Goal: Information Seeking & Learning: Learn about a topic

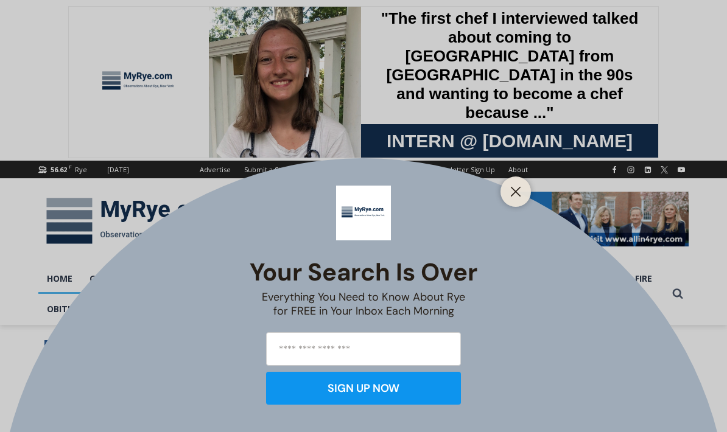
click at [512, 181] on div at bounding box center [515, 191] width 30 height 30
click at [515, 187] on icon "Close" at bounding box center [515, 191] width 11 height 11
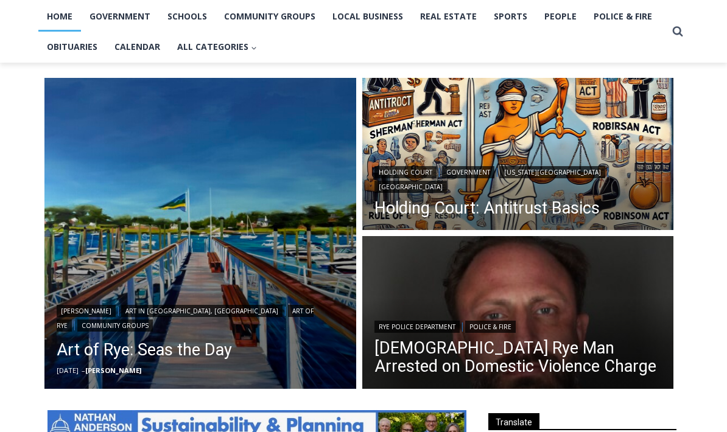
scroll to position [262, 0]
click at [584, 302] on img "Read More 42 Year Old Rye Man Arrested on Domestic Violence Charge" at bounding box center [518, 314] width 312 height 156
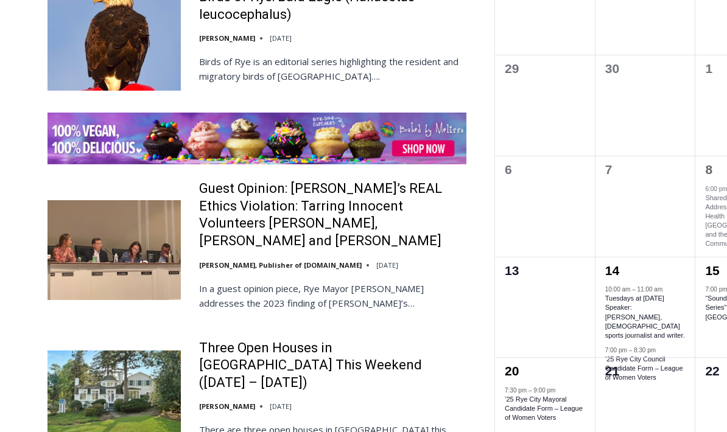
scroll to position [1886, 0]
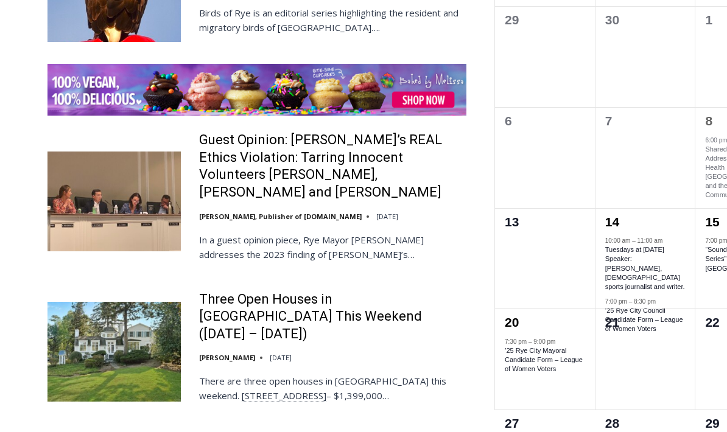
click at [245, 291] on link "Three Open Houses in Rye This Weekend (October 11 – 12)" at bounding box center [332, 317] width 267 height 52
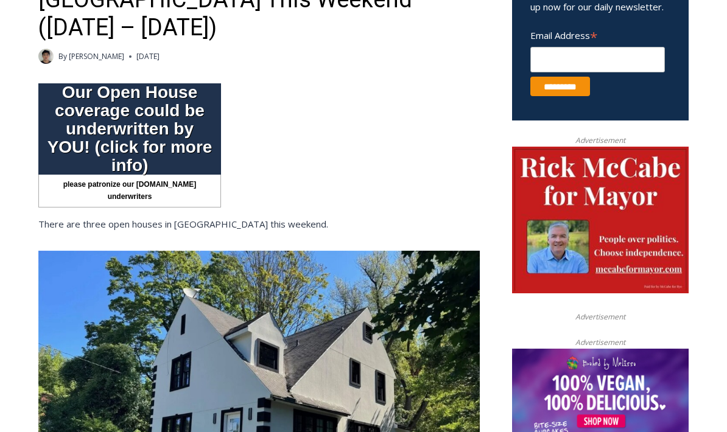
scroll to position [481, 0]
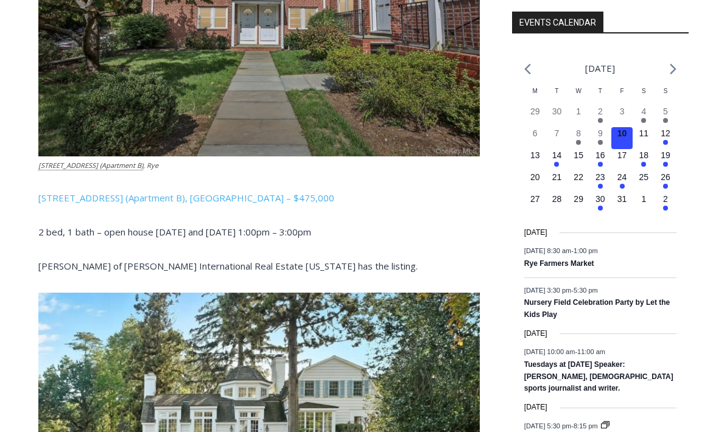
scroll to position [1348, 0]
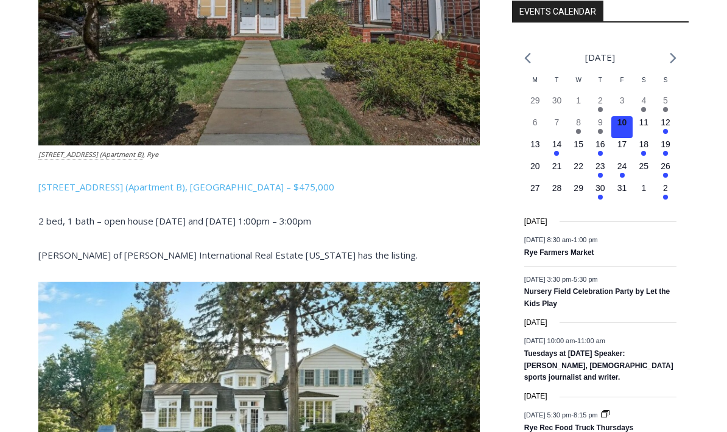
click at [687, 416] on div "Loading view. October 2025 Calendar of Events M Mon T Tue W Wed T Thu F Fri S S…" at bounding box center [600, 409] width 176 height 744
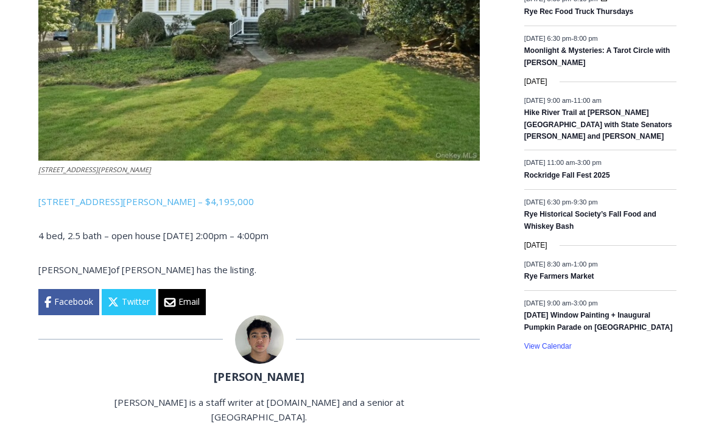
scroll to position [1765, 0]
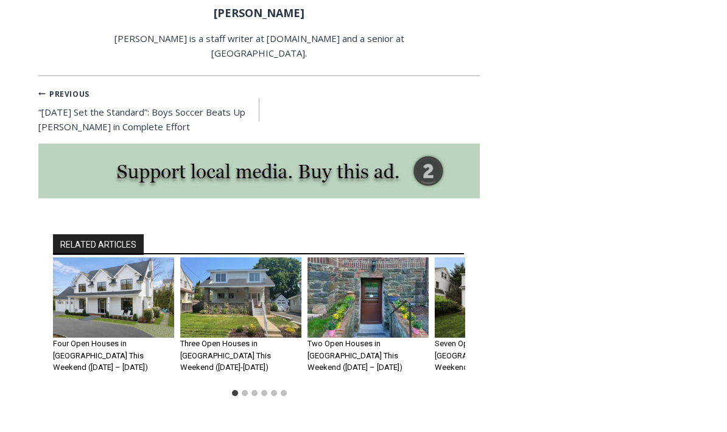
scroll to position [2131, 0]
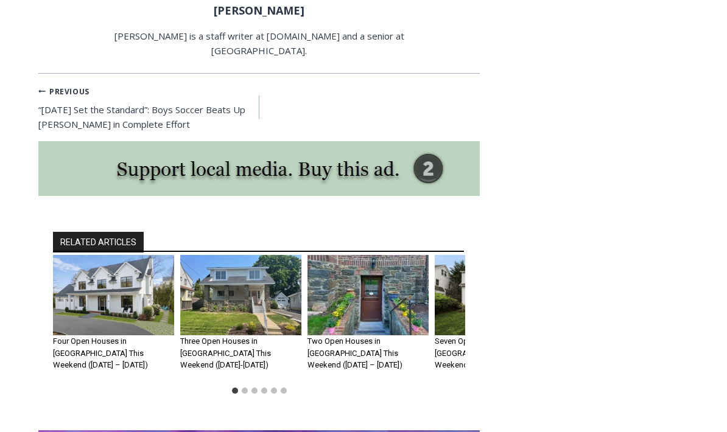
click at [256, 259] on img "2 of 6" at bounding box center [240, 295] width 121 height 81
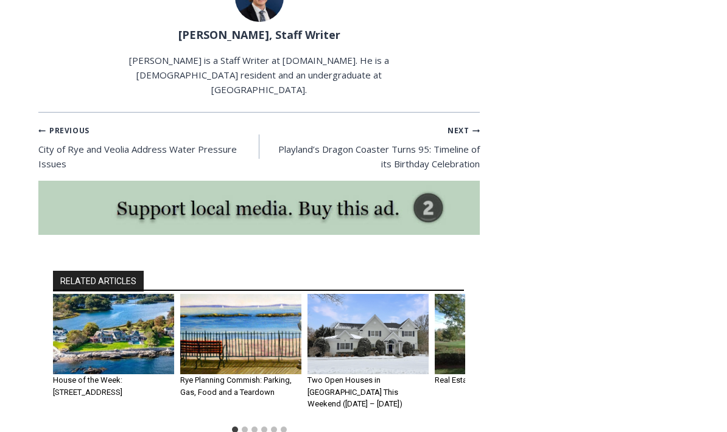
scroll to position [2181, 0]
click at [262, 304] on img "2 of 6" at bounding box center [240, 334] width 121 height 81
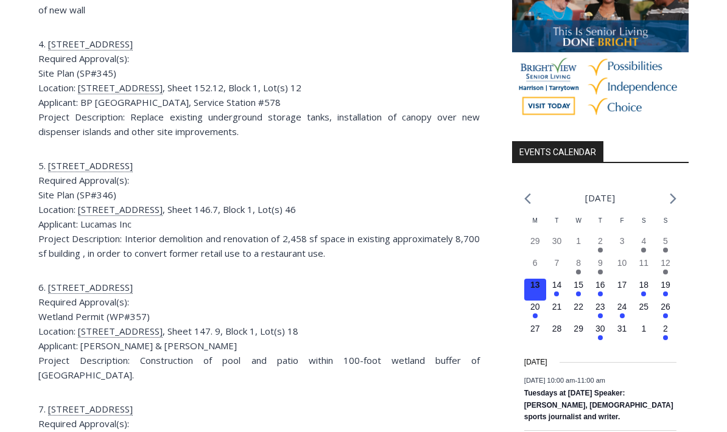
scroll to position [1209, 0]
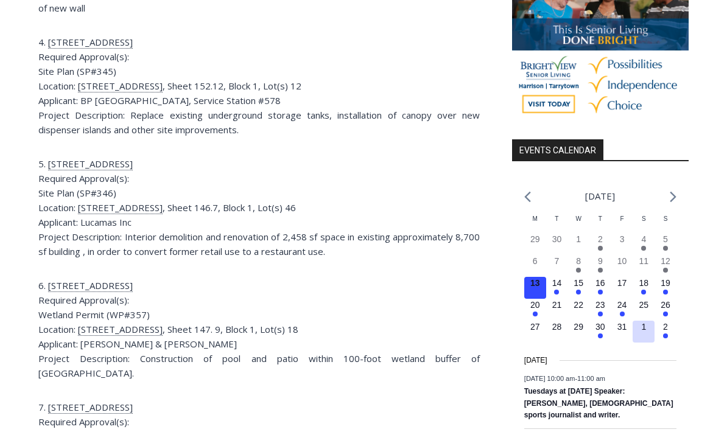
click at [634, 343] on button "0 events, 1" at bounding box center [643, 332] width 22 height 22
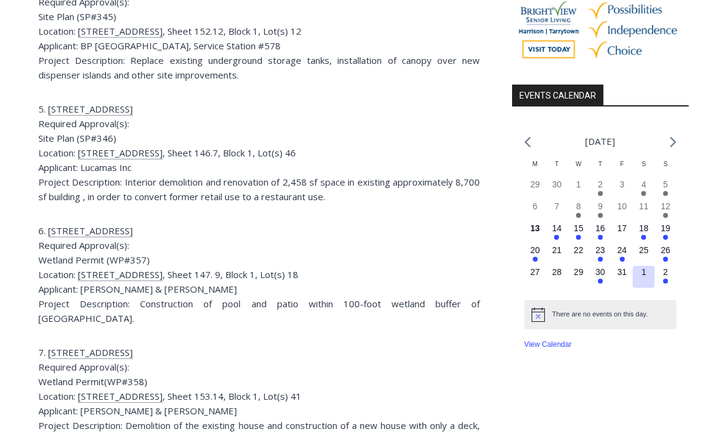
scroll to position [1264, 0]
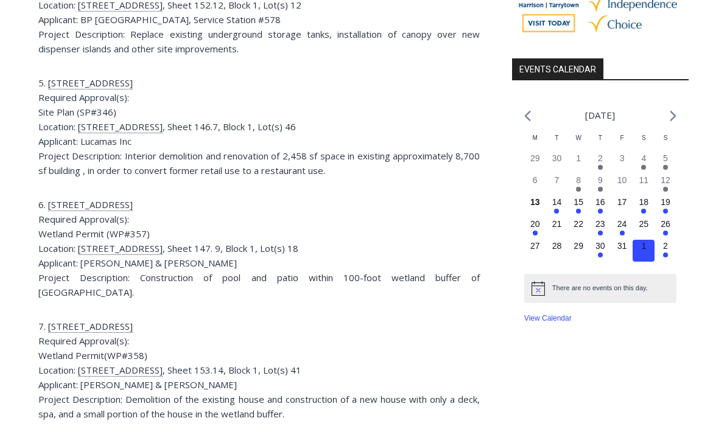
click at [666, 325] on div "View Calendar" at bounding box center [600, 319] width 152 height 12
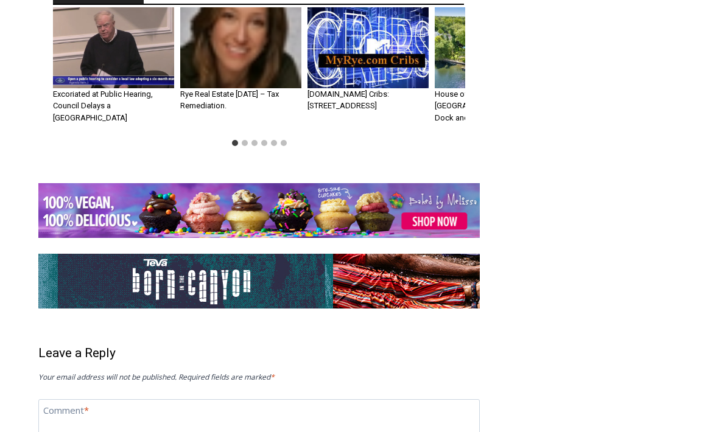
scroll to position [2289, 0]
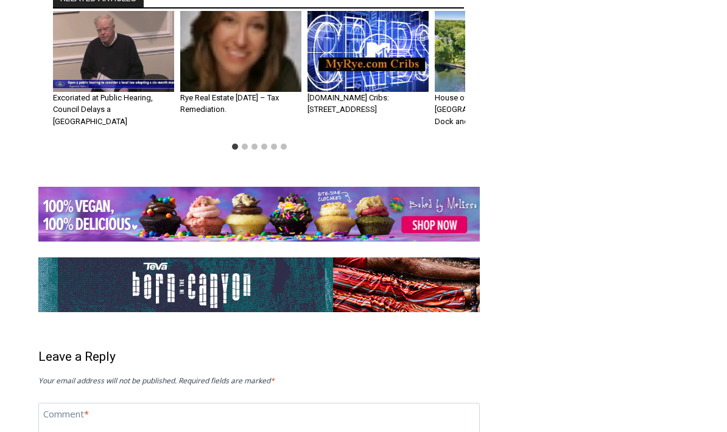
click at [124, 53] on img "1 of 6" at bounding box center [113, 51] width 121 height 81
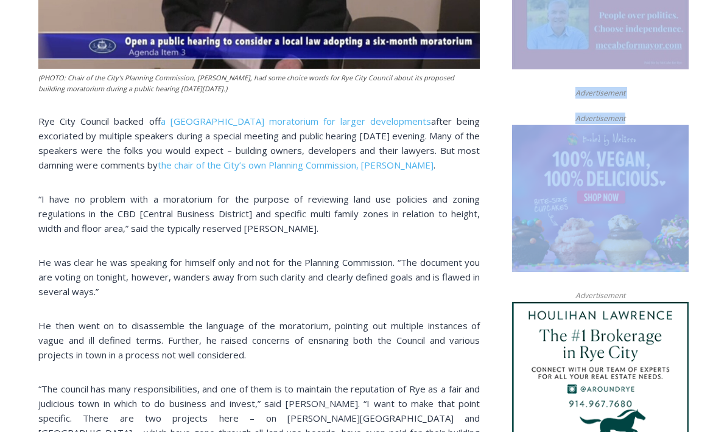
click at [479, 278] on span "He was clear he was speaking for himself only and not for the Planning Commissi…" at bounding box center [258, 276] width 441 height 41
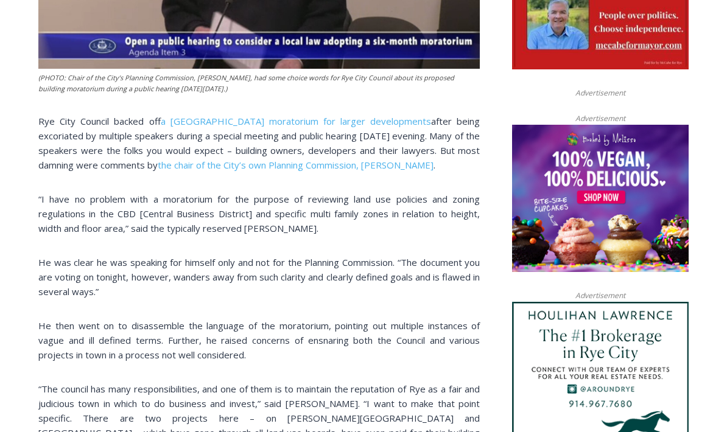
scroll to position [755, 0]
